Goal: Task Accomplishment & Management: Manage account settings

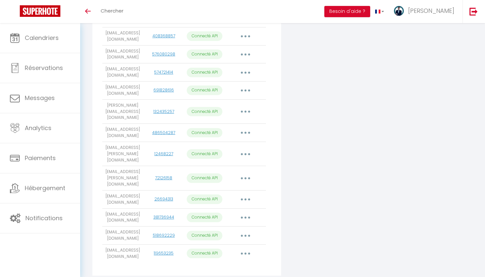
scroll to position [224, 0]
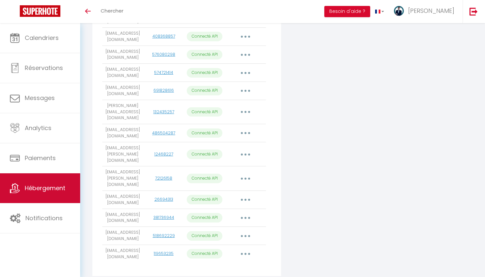
click at [54, 186] on span "Hébergement" at bounding box center [45, 188] width 41 height 8
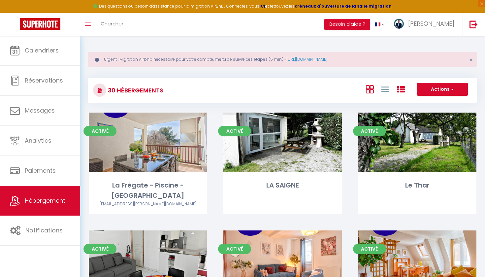
click at [401, 93] on link at bounding box center [401, 89] width 8 height 11
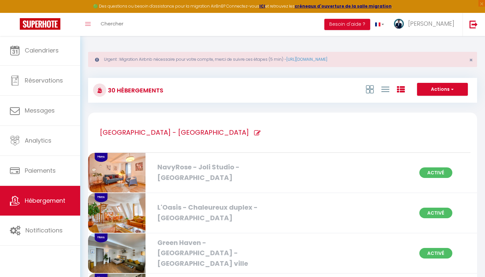
click at [254, 134] on icon at bounding box center [257, 133] width 7 height 7
type input "[GEOGRAPHIC_DATA] - [GEOGRAPHIC_DATA]"
checkbox Ville "true"
checkbox Projecteur "true"
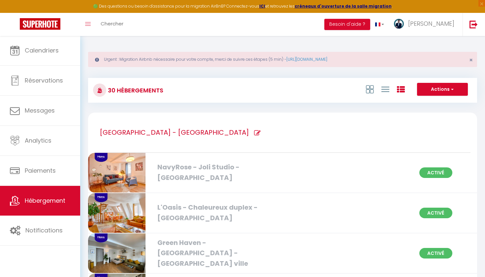
checkbox Château "true"
checkbox Wifi "true"
checkbox ville "true"
checkbox Historique "true"
checkbox Caen "true"
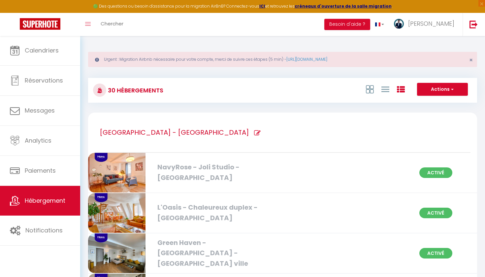
checkbox Centre "true"
checkbox Caen "true"
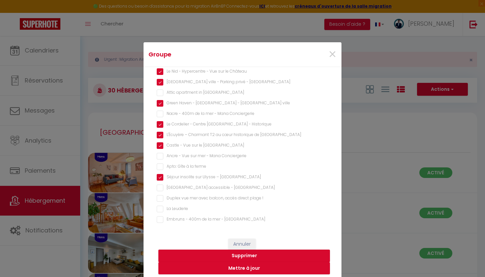
scroll to position [202, 0]
click at [331, 55] on span "×" at bounding box center [332, 55] width 8 height 20
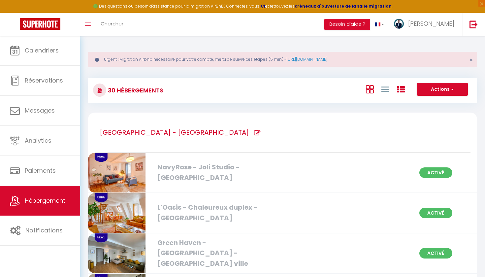
click at [368, 94] on link at bounding box center [370, 89] width 8 height 11
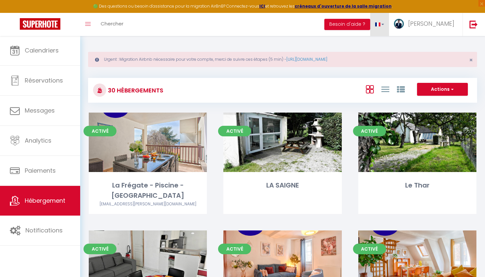
scroll to position [0, 0]
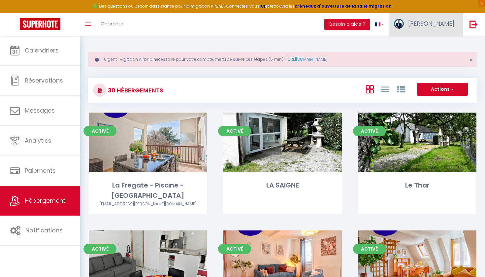
click at [438, 24] on link "[PERSON_NAME]" at bounding box center [426, 24] width 74 height 23
click at [429, 47] on link "Paramètres" at bounding box center [436, 45] width 49 height 11
select select "fr"
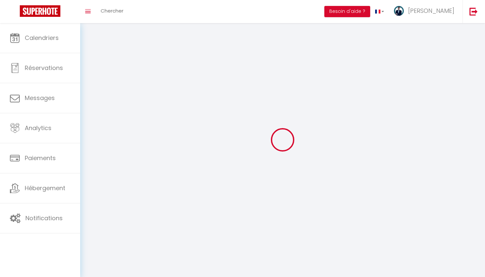
select select
type input "[PERSON_NAME]"
type input "Perin"
type input "0770361056"
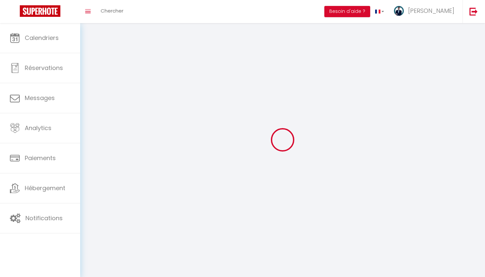
type input "[STREET_ADDRESS]"
type input "14760"
type input "Bretteville-sur-Odon"
type input "Uwi6t1JeYXUJhiNuQCDgsyaYL"
type input "joSdfigoB3mQ5Rb4VNJYgOMr5"
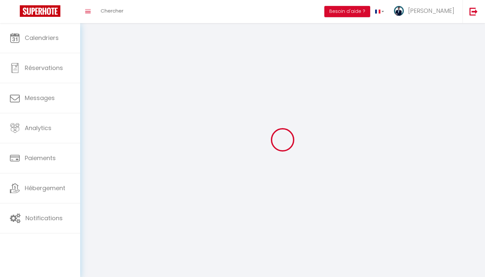
type input "[URL][DOMAIN_NAME]"
select select "28"
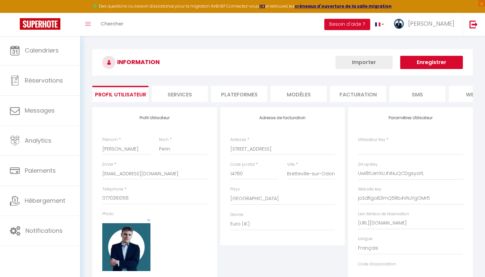
type input "Uwi6t1JeYXUJhiNuQCDgsyaYL"
type input "joSdfigoB3mQ5Rb4VNJYgOMr5"
type input "[URL][DOMAIN_NAME]"
select select "fr"
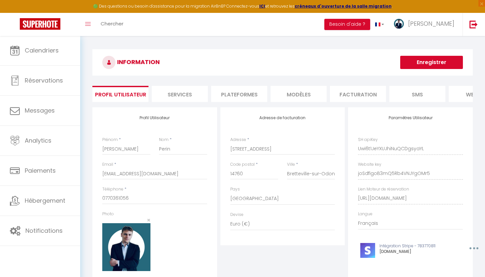
click at [235, 94] on li "Plateformes" at bounding box center [239, 94] width 56 height 16
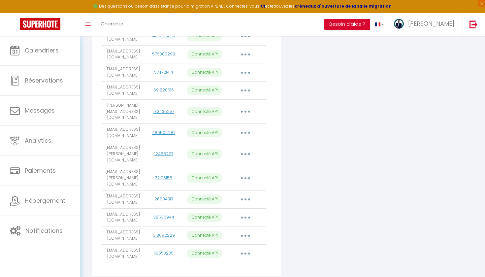
scroll to position [237, 0]
click at [245, 249] on button "button" at bounding box center [245, 254] width 18 height 11
click at [230, 263] on link "Importer les appartements" at bounding box center [216, 268] width 73 height 11
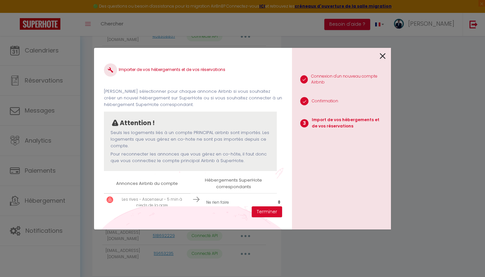
scroll to position [1, 0]
select select "create_new"
click at [268, 213] on button "Terminer" at bounding box center [267, 211] width 30 height 11
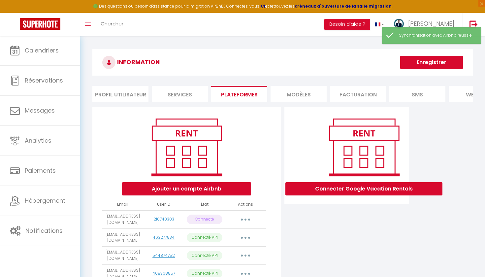
scroll to position [0, 0]
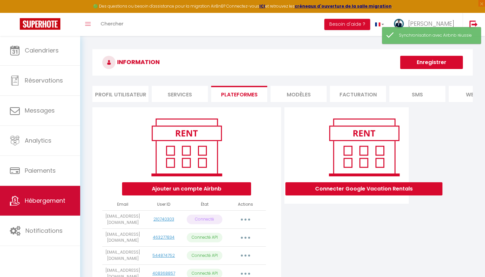
click at [35, 202] on span "Hébergement" at bounding box center [45, 200] width 41 height 8
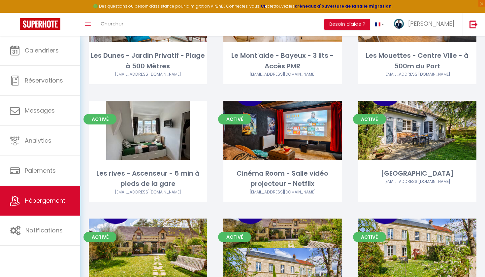
scroll to position [352, 0]
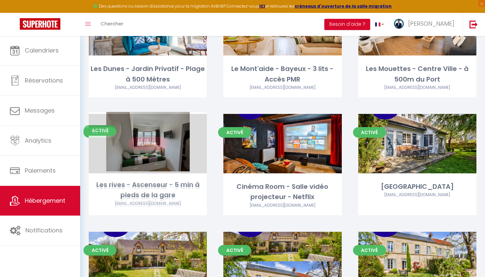
click at [157, 139] on link "Editer" at bounding box center [148, 143] width 40 height 13
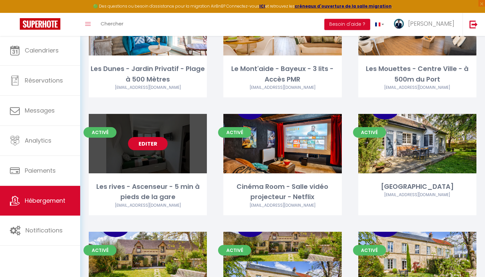
click at [150, 143] on link "Editer" at bounding box center [148, 143] width 40 height 13
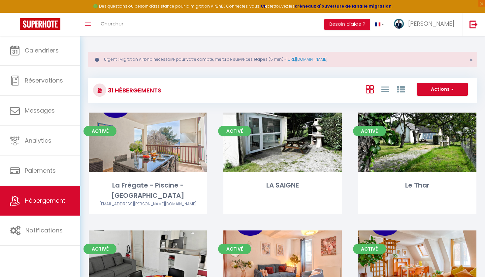
select select "3"
select select "2"
select select "1"
select select
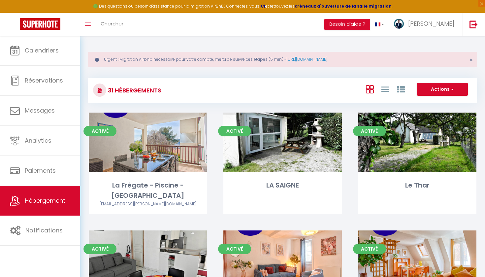
select select "28"
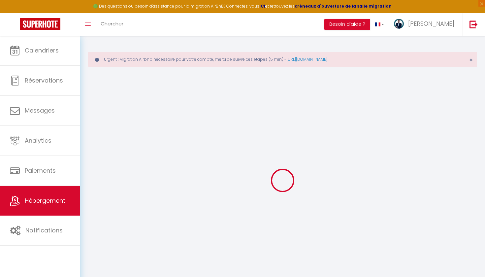
select select
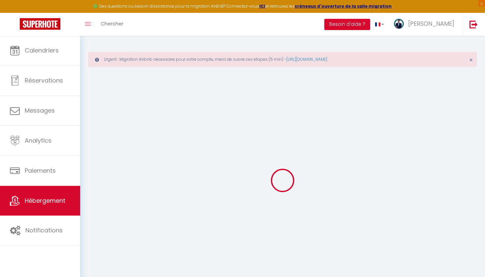
select select
checkbox input "false"
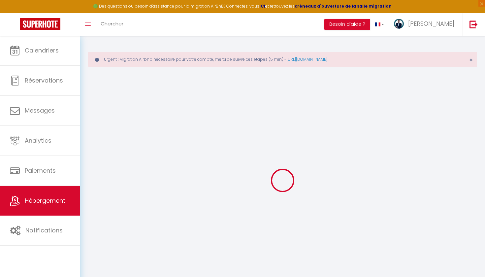
select select
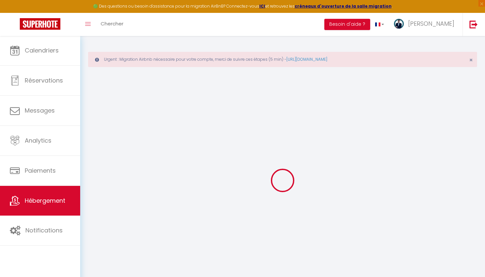
select select
checkbox input "false"
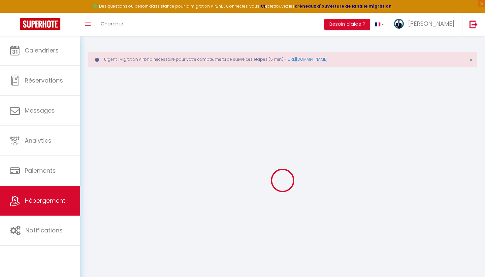
checkbox input "false"
select select
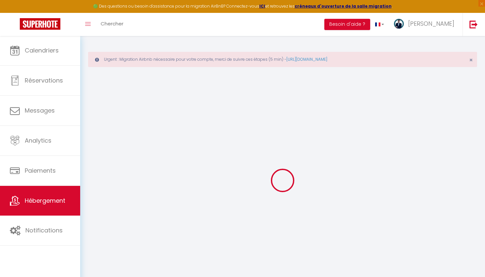
select select
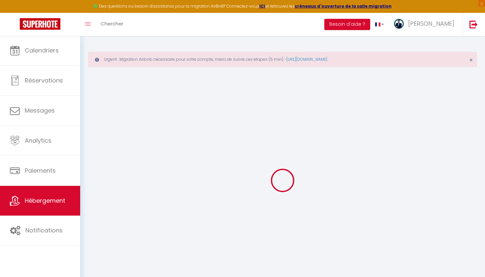
checkbox input "false"
select select
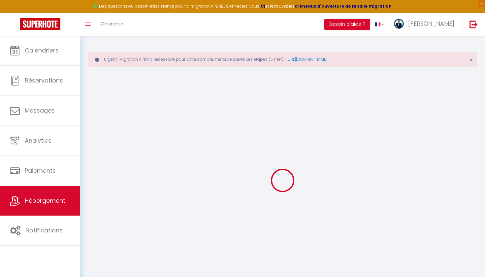
select select
type input "Les rives - Ascenseur - 5 min à pieds de la gare"
select select "2"
select select "0"
type input "50"
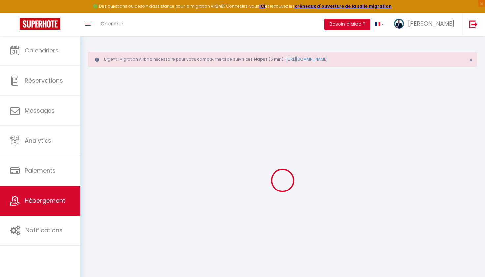
type input "30"
select select
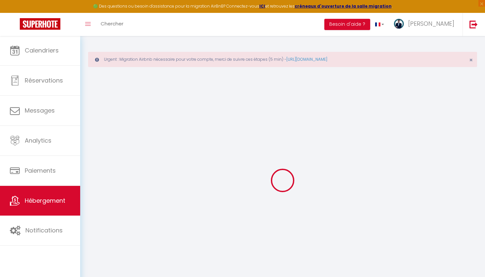
select select
type input "[STREET_ADDRESS]"
type input "14000"
type input "[GEOGRAPHIC_DATA]"
type input "[EMAIL_ADDRESS][DOMAIN_NAME]"
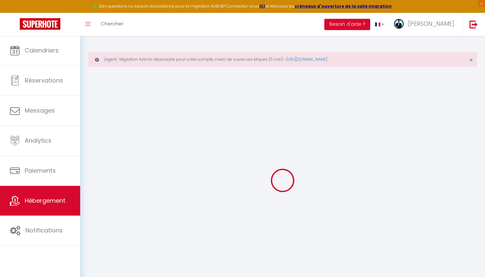
select select
checkbox input "false"
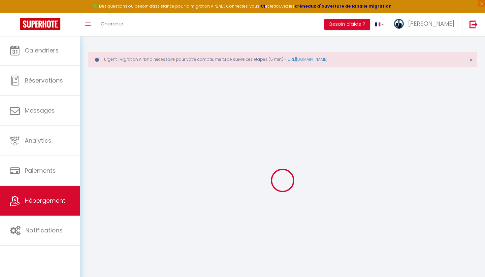
type input "0"
select select
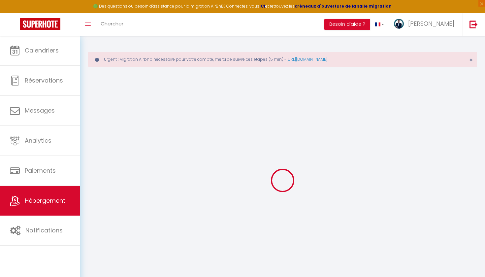
select select
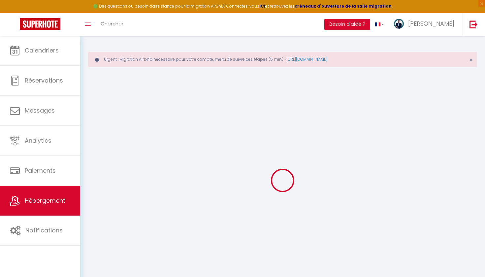
checkbox input "false"
select select
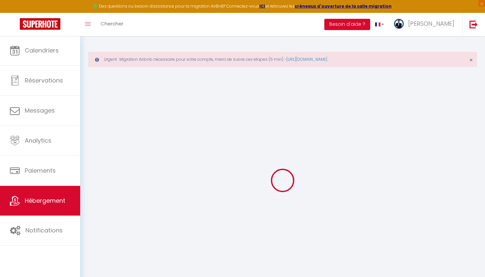
select select
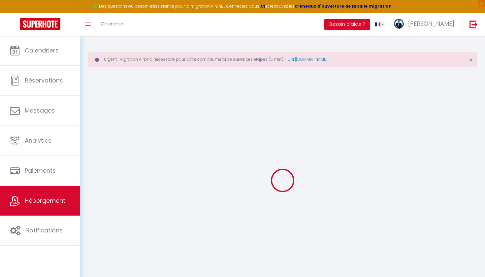
checkbox input "false"
select select
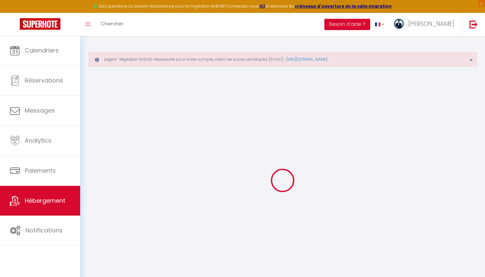
checkbox input "false"
select select
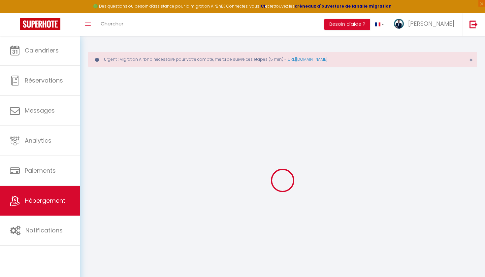
checkbox input "false"
select select
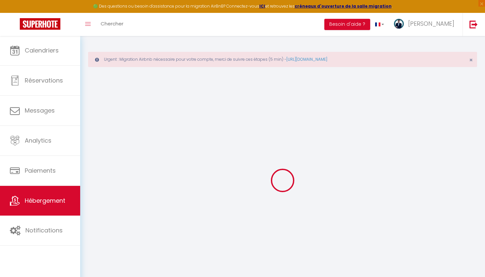
checkbox input "false"
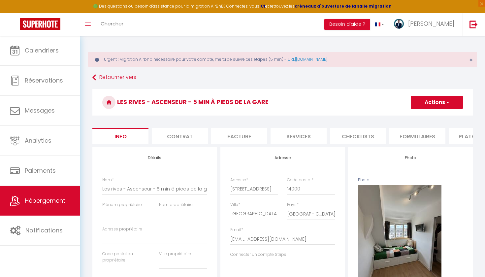
click at [457, 137] on li "Plateformes" at bounding box center [477, 136] width 56 height 16
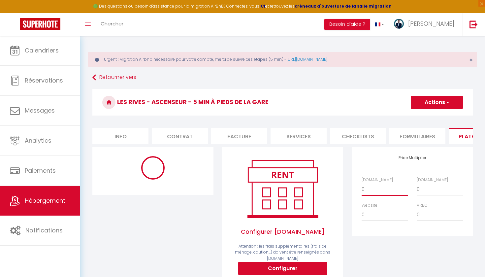
select select "+ 15 %"
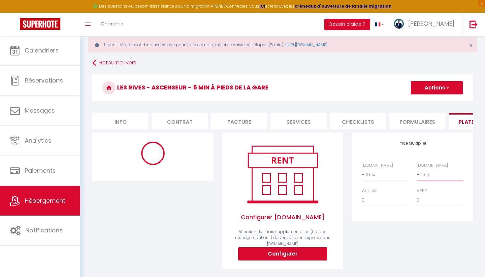
select select "365"
select select "EUR"
select select
select select "19181-973200165551486811"
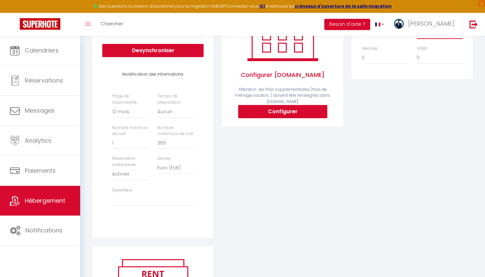
scroll to position [154, 0]
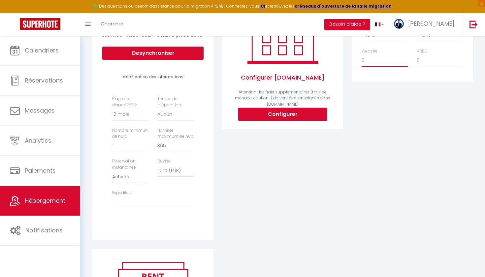
select select "+ 2 %"
select select
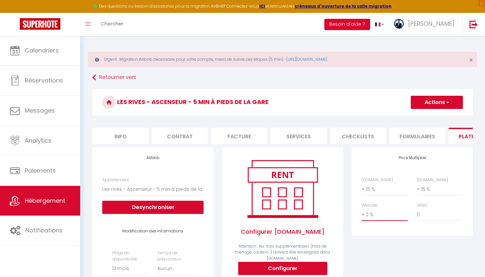
scroll to position [0, 0]
click at [427, 101] on button "Actions" at bounding box center [437, 102] width 52 height 13
click at [422, 119] on link "Enregistrer" at bounding box center [437, 117] width 52 height 9
select select "365"
select select "EUR"
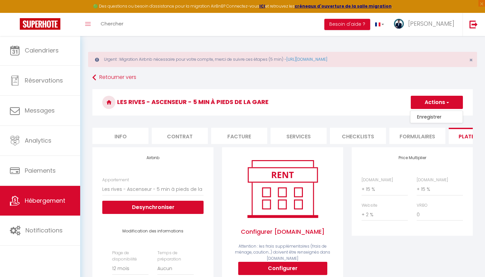
select select
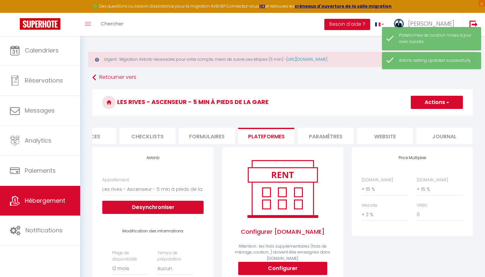
scroll to position [0, 210]
click at [374, 135] on li "website" at bounding box center [386, 136] width 56 height 16
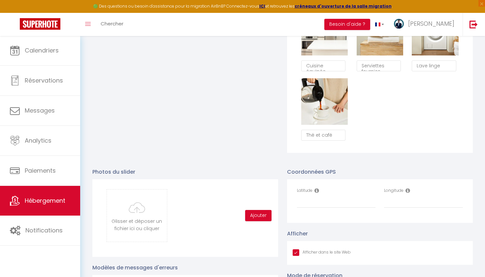
scroll to position [649, 0]
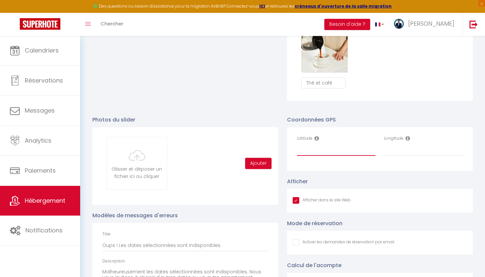
click at [319, 148] on input "Latitude" at bounding box center [336, 150] width 79 height 12
paste input "49.1759420346808"
type input "49.1759420346808"
click at [423, 148] on input "Longitude" at bounding box center [423, 150] width 79 height 12
paste input "-0.351298547222885"
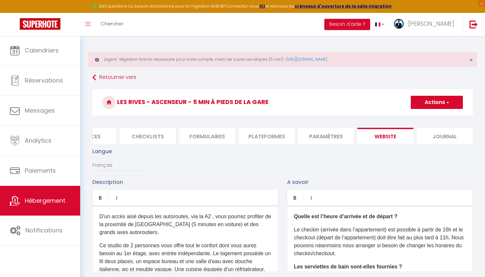
scroll to position [0, 0]
type input "-0.351298547222885"
click at [439, 102] on button "Actions" at bounding box center [437, 102] width 52 height 13
click at [422, 117] on input "Enregistrer" at bounding box center [429, 117] width 24 height 7
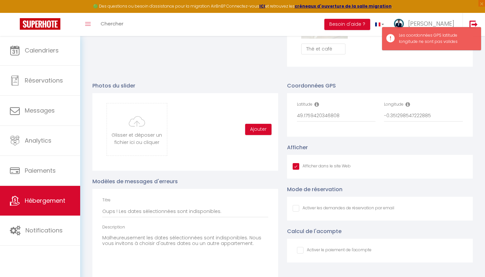
scroll to position [681, 0]
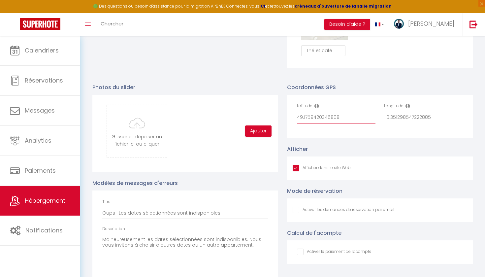
click at [334, 113] on input "49.1759420346808" at bounding box center [336, 118] width 79 height 12
paste input "6.6949722"
type input "46.6949722"
click at [420, 115] on input "-0.351298547222885" at bounding box center [423, 118] width 79 height 12
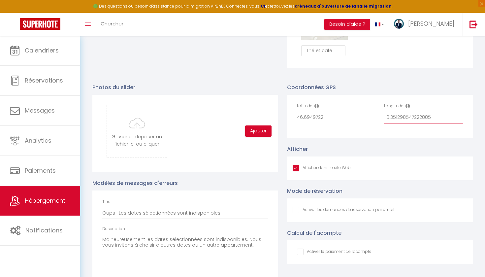
click at [420, 115] on input "-0.351298547222885" at bounding box center [423, 118] width 79 height 12
paste input "-71.0660676"
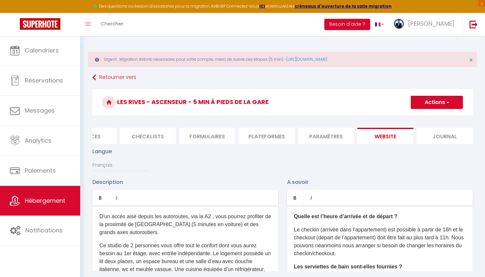
scroll to position [0, 0]
type input "-71.0660676"
click at [441, 105] on button "Actions" at bounding box center [437, 102] width 52 height 13
click at [424, 118] on input "Enregistrer" at bounding box center [429, 117] width 24 height 7
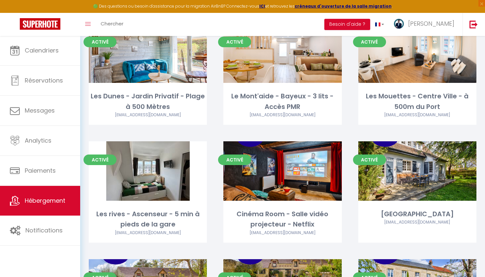
scroll to position [315, 0]
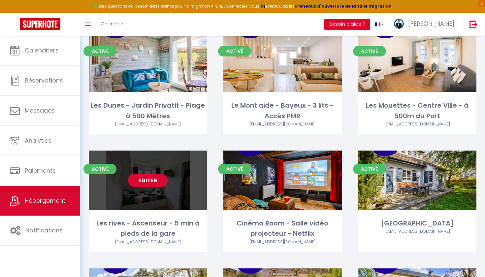
click at [143, 180] on link "Editer" at bounding box center [148, 180] width 40 height 13
click at [153, 179] on link "Editer" at bounding box center [148, 180] width 40 height 13
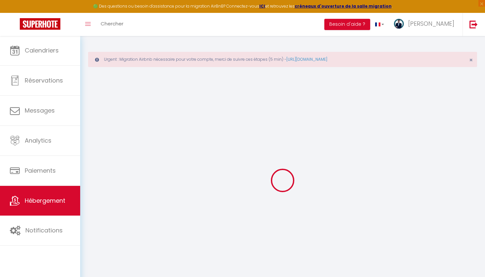
type input "Les rives - Ascenseur - 5 min à pieds de la gare"
select select "2"
select select "0"
type input "50"
type input "30"
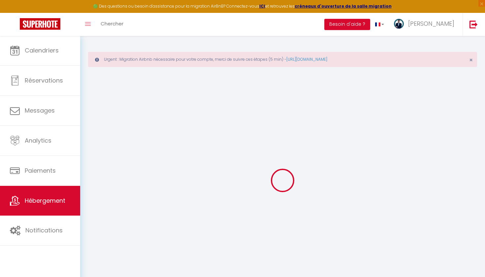
select select
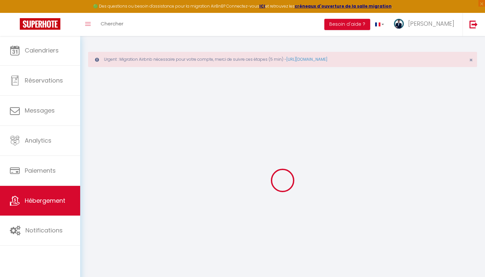
type input "[STREET_ADDRESS]"
type input "14000"
type input "[GEOGRAPHIC_DATA]"
type input "[EMAIL_ADDRESS][DOMAIN_NAME]"
select select
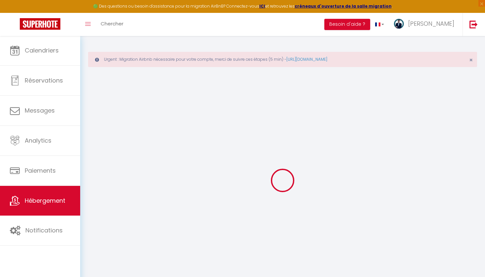
checkbox input "false"
type input "0"
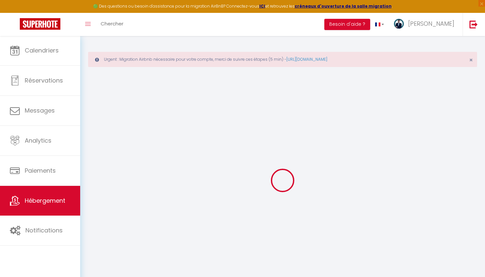
type input "0"
select select
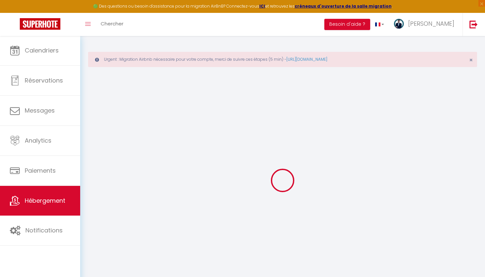
select select
checkbox input "false"
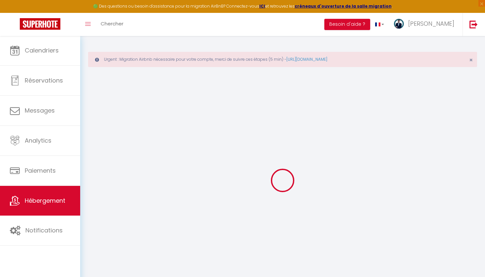
checkbox input "false"
select select
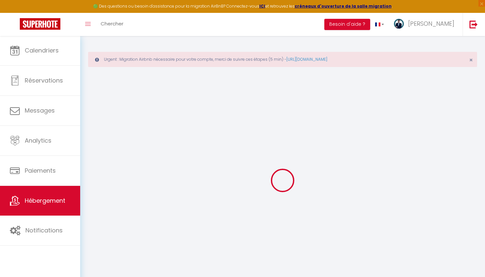
select select
checkbox input "false"
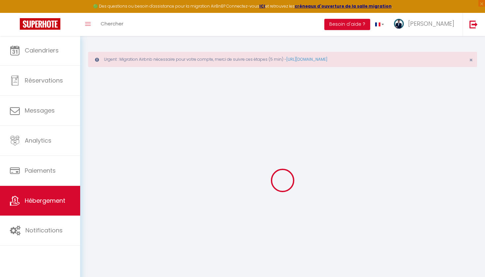
checkbox input "false"
select select
checkbox input "false"
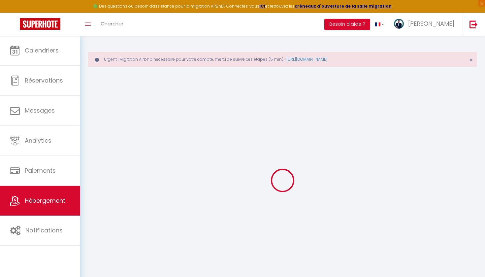
checkbox input "false"
select select
checkbox input "false"
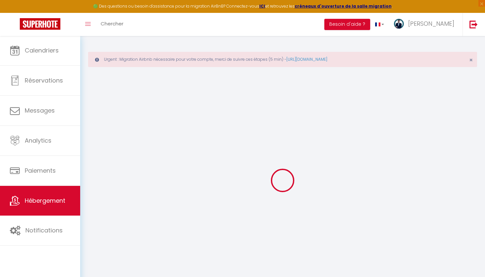
checkbox input "false"
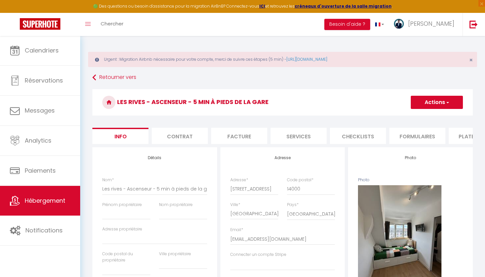
select select
checkbox input "false"
click at [314, 139] on li "Services" at bounding box center [299, 136] width 56 height 16
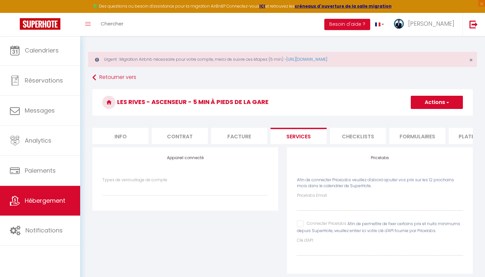
click at [300, 225] on input "Connecter Pricelabs" at bounding box center [322, 224] width 50 height 7
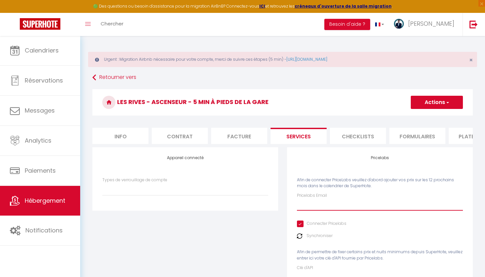
click at [332, 201] on input "Pricelabs Email" at bounding box center [380, 205] width 166 height 12
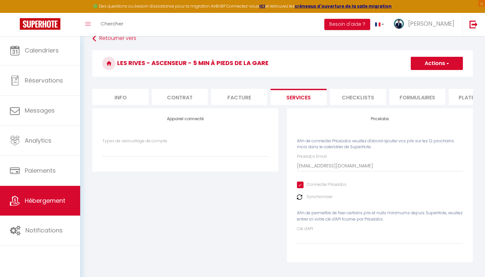
scroll to position [39, 0]
click at [443, 62] on button "Actions" at bounding box center [437, 63] width 52 height 13
click at [420, 79] on link "Enregistrer" at bounding box center [437, 78] width 52 height 9
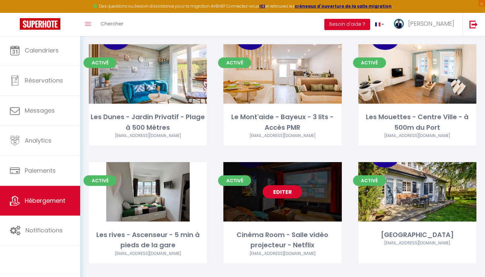
scroll to position [305, 0]
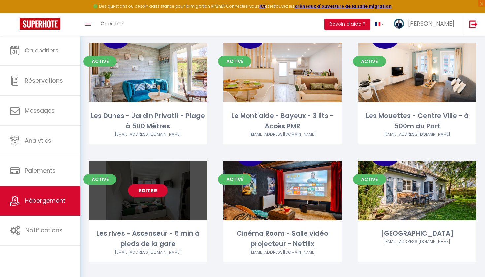
click at [164, 203] on div "Editer" at bounding box center [148, 190] width 118 height 59
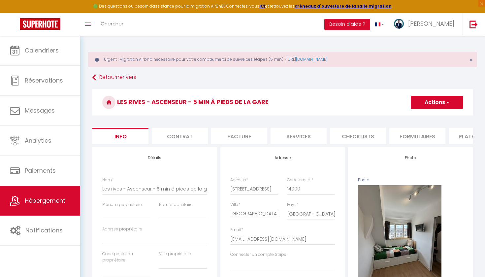
click at [453, 137] on li "Plateformes" at bounding box center [477, 136] width 56 height 16
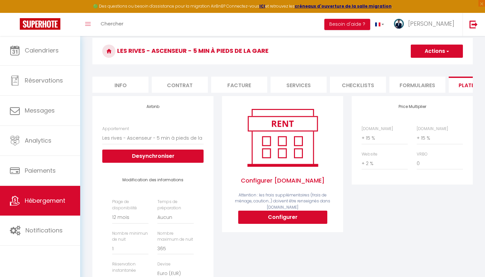
scroll to position [62, 0]
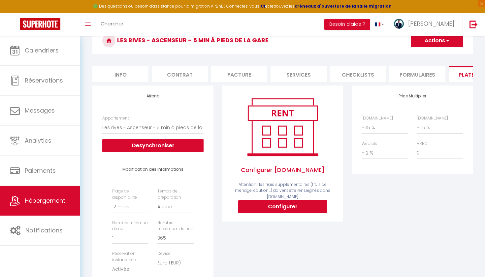
click at [270, 215] on div "Configurer [DOMAIN_NAME] Attention : les frais supplémentaires (frais de ménage…" at bounding box center [282, 153] width 121 height 136
click at [268, 209] on button "Configurer" at bounding box center [282, 206] width 89 height 13
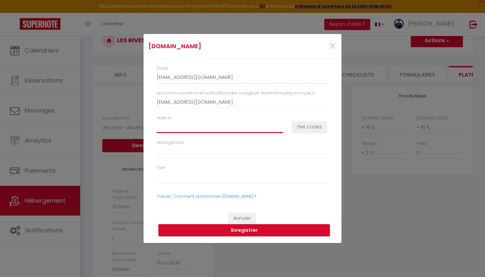
click at [182, 132] on input "Hotel id" at bounding box center [220, 127] width 126 height 12
paste input "14907056"
click at [315, 133] on button "Get codes" at bounding box center [309, 126] width 35 height 11
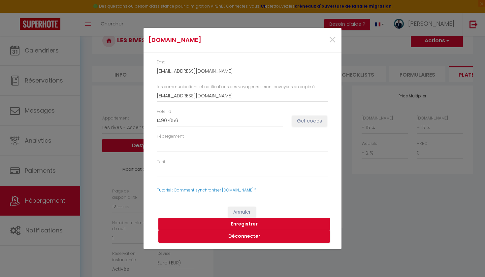
click at [238, 222] on button "Enregistrer" at bounding box center [244, 224] width 172 height 13
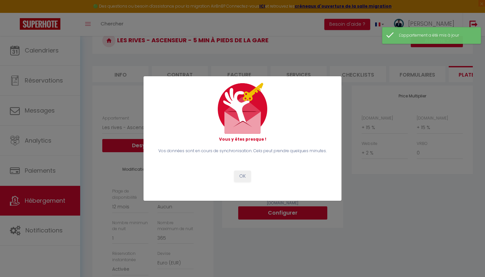
click at [240, 177] on button "OK" at bounding box center [242, 176] width 17 height 11
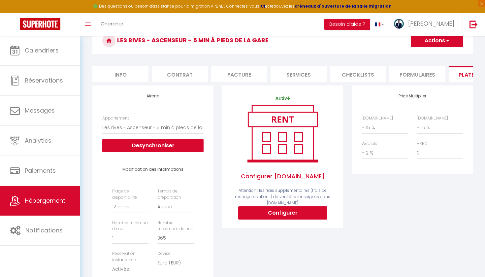
click at [443, 41] on button "Actions" at bounding box center [437, 40] width 52 height 13
click at [424, 56] on link "Enregistrer" at bounding box center [437, 55] width 52 height 9
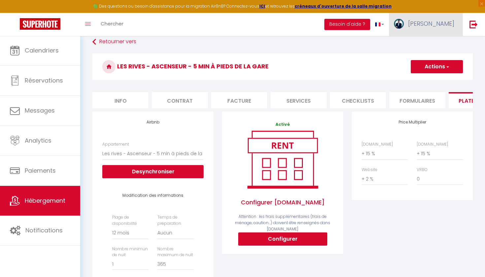
click at [435, 32] on link "[PERSON_NAME]" at bounding box center [426, 24] width 74 height 23
click at [422, 60] on link "Équipe" at bounding box center [436, 57] width 49 height 11
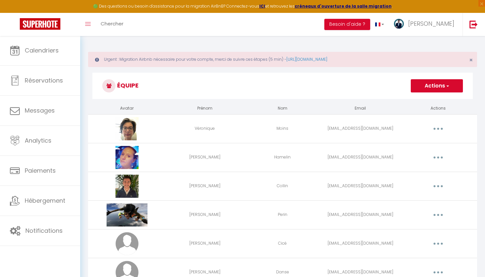
click at [437, 157] on button "button" at bounding box center [438, 157] width 18 height 11
click at [410, 172] on link "Editer" at bounding box center [421, 172] width 49 height 11
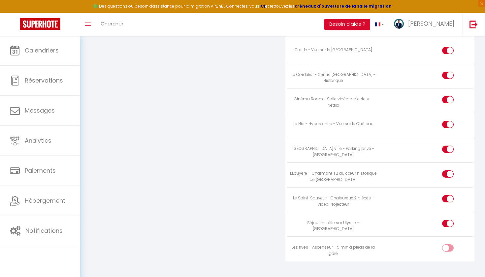
scroll to position [965, 0]
click at [448, 245] on input "checkbox" at bounding box center [454, 250] width 12 height 10
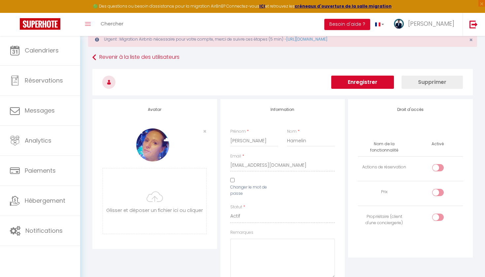
scroll to position [10, 0]
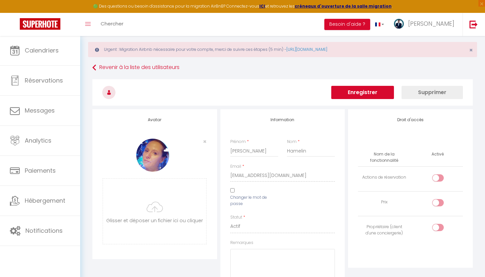
click at [379, 93] on button "Enregistrer" at bounding box center [362, 92] width 63 height 13
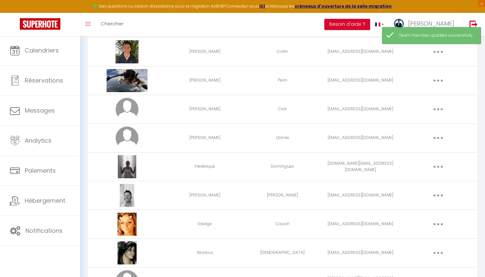
scroll to position [145, 0]
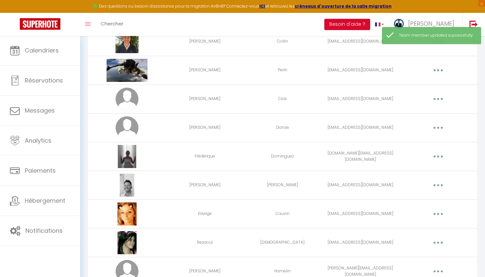
click at [442, 213] on button "button" at bounding box center [438, 214] width 18 height 11
click at [408, 232] on link "Editer" at bounding box center [421, 228] width 49 height 11
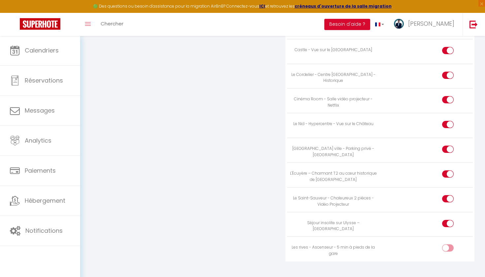
scroll to position [965, 0]
click at [447, 245] on label at bounding box center [448, 250] width 12 height 10
click at [448, 245] on input "checkbox" at bounding box center [454, 250] width 12 height 10
drag, startPoint x: 447, startPoint y: 240, endPoint x: 474, endPoint y: 224, distance: 31.2
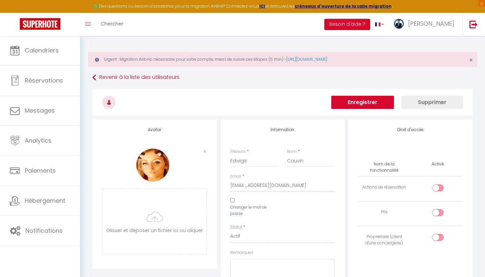
scroll to position [0, 0]
click at [370, 106] on button "Enregistrer" at bounding box center [362, 102] width 63 height 13
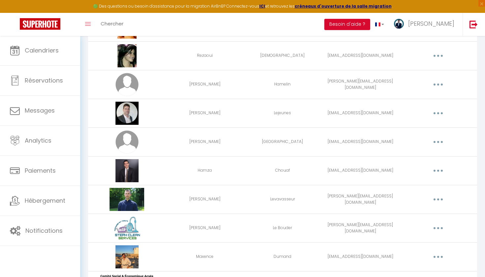
scroll to position [327, 0]
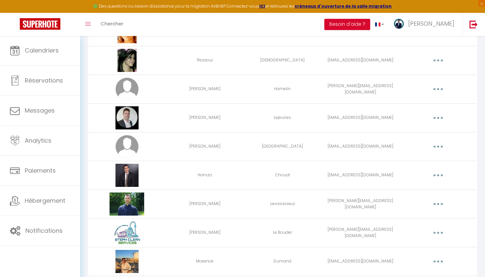
click at [440, 85] on button "button" at bounding box center [438, 89] width 18 height 11
click at [426, 103] on link "Editer" at bounding box center [421, 104] width 49 height 11
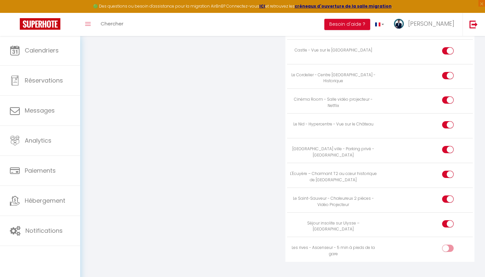
click at [443, 237] on td at bounding box center [426, 249] width 93 height 25
click at [443, 245] on div at bounding box center [448, 248] width 12 height 7
click at [448, 245] on input "checkbox" at bounding box center [454, 250] width 12 height 10
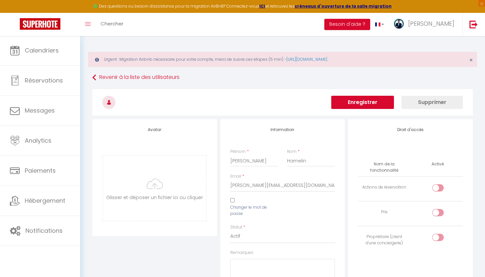
click at [361, 100] on button "Enregistrer" at bounding box center [362, 102] width 63 height 13
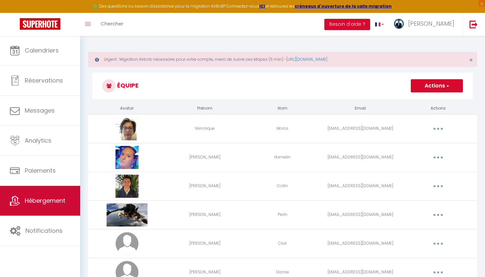
click at [36, 190] on link "Hébergement" at bounding box center [40, 201] width 80 height 30
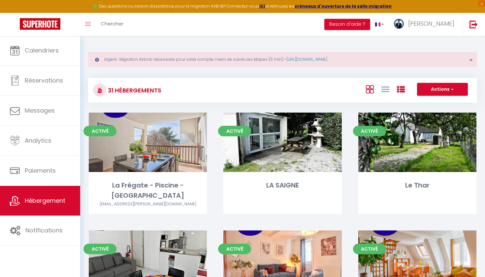
click at [399, 91] on icon at bounding box center [401, 89] width 8 height 8
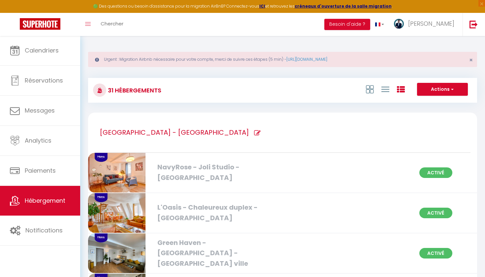
click at [254, 132] on icon at bounding box center [257, 133] width 7 height 7
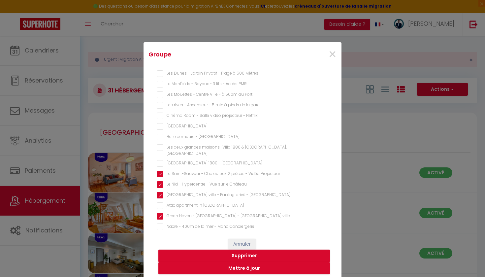
scroll to position [99, 0]
click at [161, 106] on gare "Les rives - Ascenseur - 5 min à pieds de la gare" at bounding box center [243, 107] width 172 height 7
click at [241, 272] on button "Mettre à jour" at bounding box center [244, 268] width 172 height 13
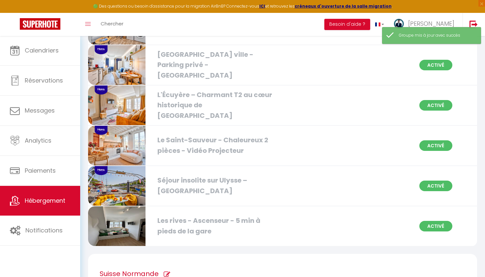
scroll to position [422, 0]
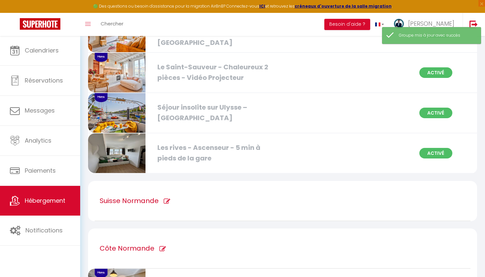
click at [186, 156] on div "Les rives - Ascenseur - 5 min à pieds de la gare" at bounding box center [216, 153] width 124 height 21
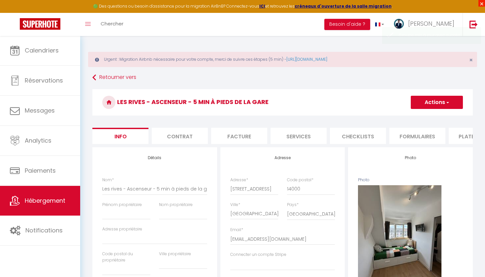
click at [481, 3] on span "×" at bounding box center [482, 3] width 7 height 7
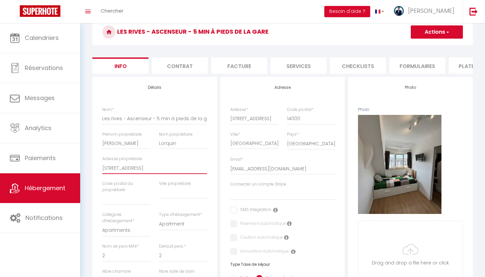
scroll to position [65, 0]
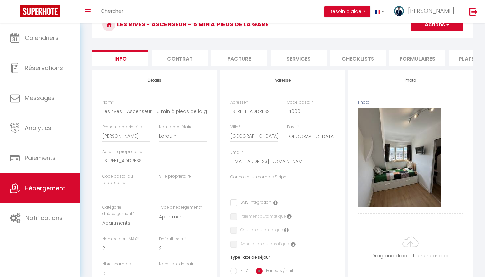
click at [124, 197] on div "Code postal du propriétaire" at bounding box center [126, 188] width 57 height 31
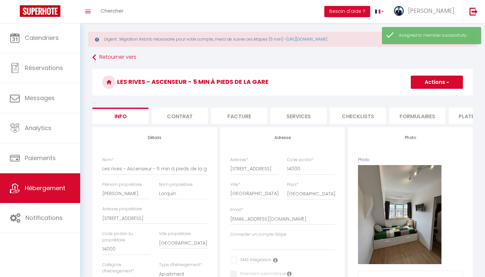
scroll to position [5, 0]
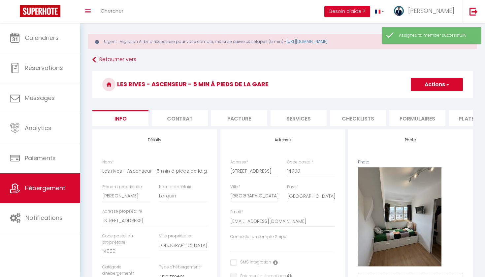
click at [430, 87] on button "Actions" at bounding box center [437, 84] width 52 height 13
click at [413, 99] on input "Enregistrer" at bounding box center [411, 99] width 24 height 7
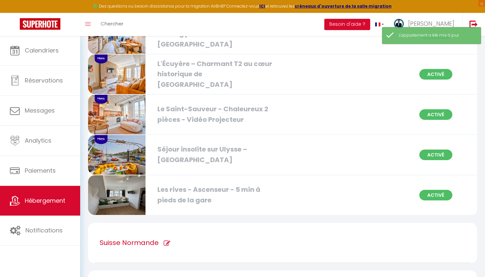
scroll to position [381, 0]
click at [154, 187] on div "Les rives - Ascenseur - 5 min à pieds de la gare" at bounding box center [216, 194] width 124 height 21
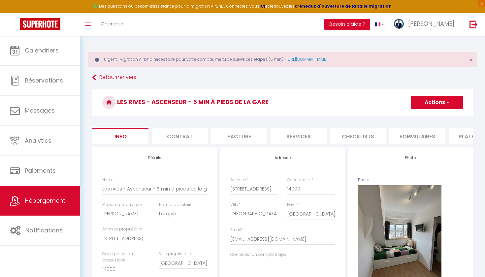
click at [296, 141] on li "Services" at bounding box center [299, 136] width 56 height 16
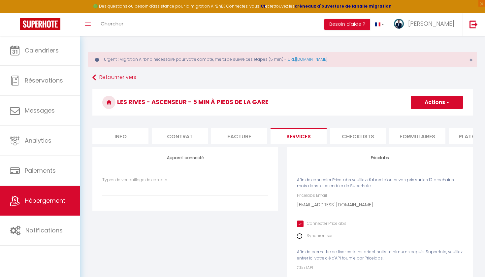
click at [422, 138] on li "Formulaires" at bounding box center [418, 136] width 56 height 16
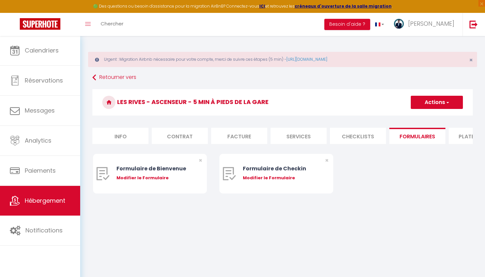
click at [456, 135] on li "Plateformes" at bounding box center [477, 136] width 56 height 16
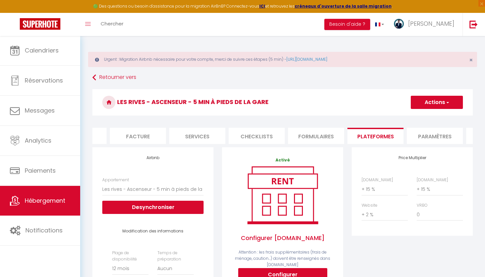
scroll to position [0, 116]
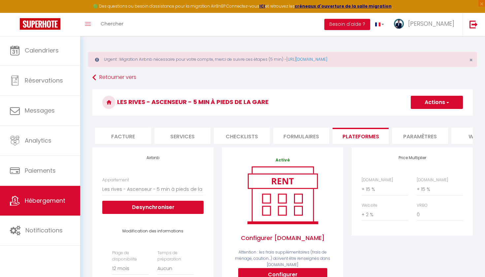
click at [406, 135] on li "Paramètres" at bounding box center [420, 136] width 56 height 16
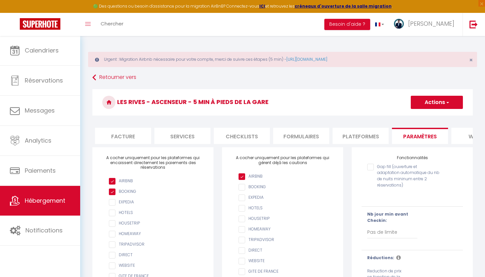
click at [231, 139] on li "Checklists" at bounding box center [242, 136] width 56 height 16
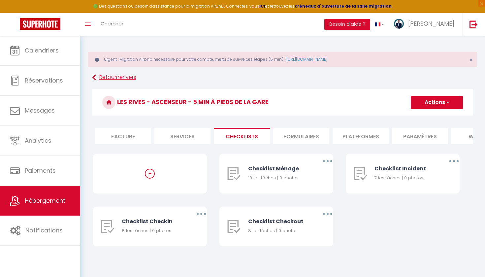
click at [102, 79] on link "Retourner vers" at bounding box center [282, 78] width 381 height 12
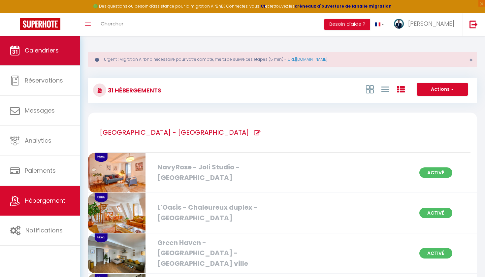
click at [57, 55] on link "Calendriers" at bounding box center [40, 51] width 80 height 30
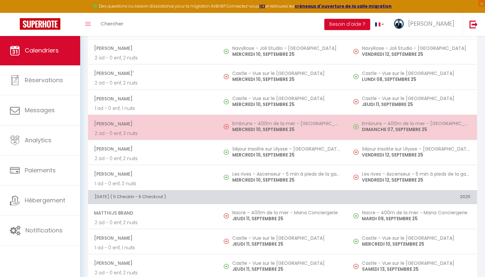
scroll to position [805, 0]
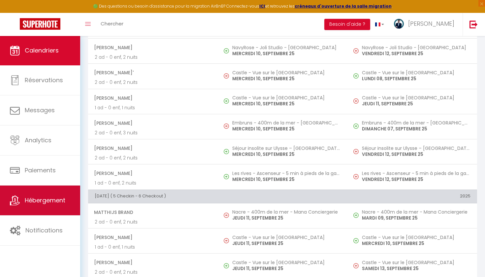
click at [51, 194] on link "Hébergement" at bounding box center [40, 201] width 80 height 30
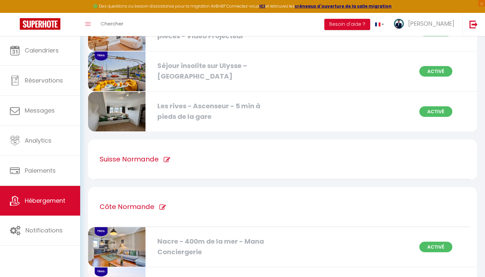
scroll to position [471, 0]
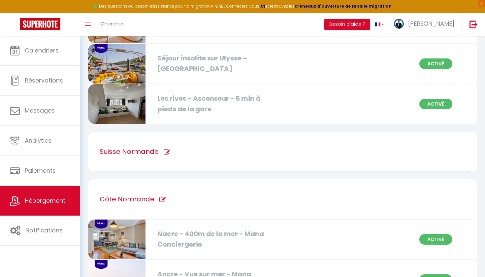
click at [128, 107] on img at bounding box center [116, 104] width 57 height 40
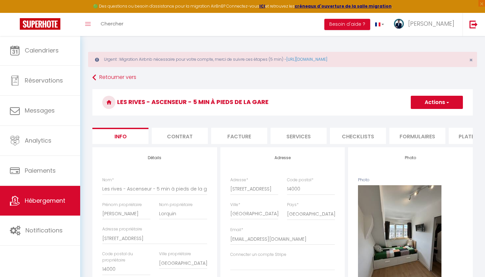
click at [428, 100] on button "Actions" at bounding box center [437, 102] width 52 height 13
click at [410, 113] on link "Enregistrer" at bounding box center [427, 117] width 71 height 9
click at [422, 104] on button "Actions" at bounding box center [437, 102] width 52 height 13
click at [413, 116] on input "Enregistrer" at bounding box center [411, 117] width 24 height 7
